Goal: Task Accomplishment & Management: Complete application form

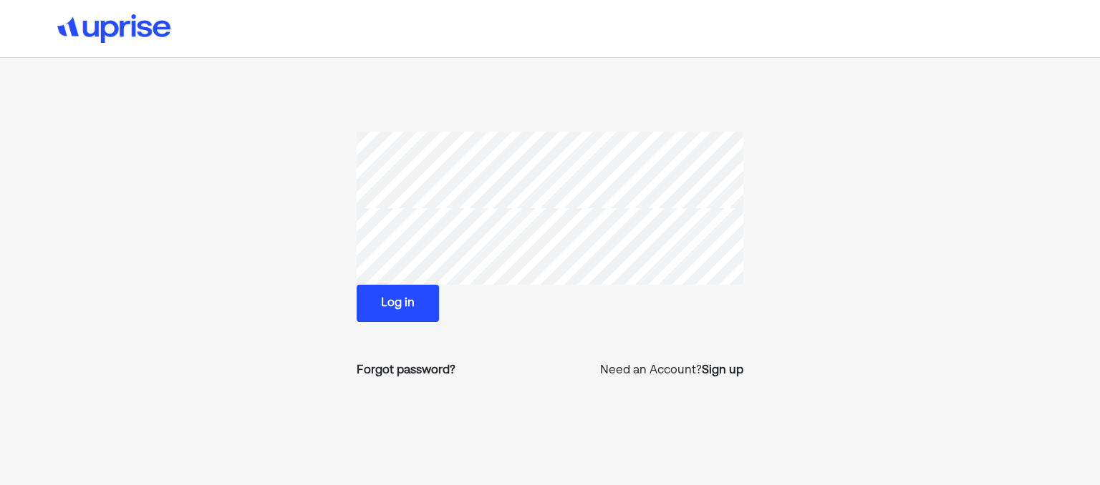
click at [397, 303] on button "Log in" at bounding box center [398, 303] width 82 height 37
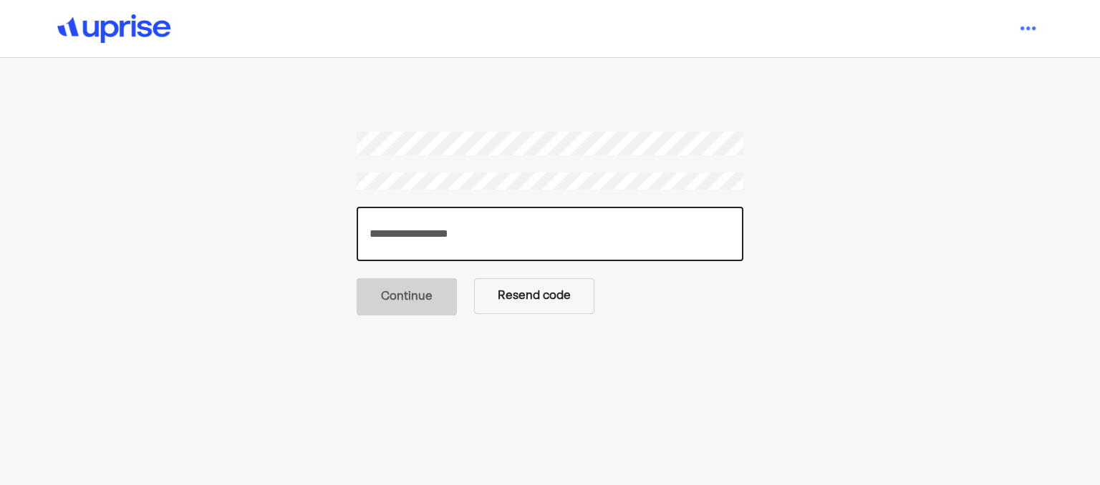
click at [552, 251] on input "number" at bounding box center [550, 234] width 387 height 54
type input "******"
